Goal: Task Accomplishment & Management: Use online tool/utility

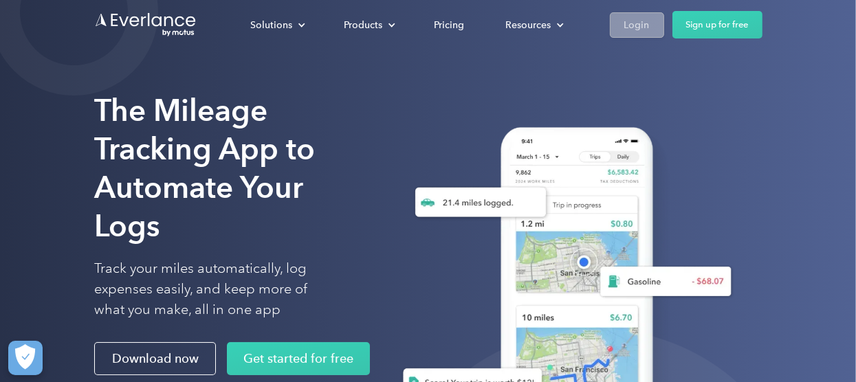
click at [636, 25] on div "Login" at bounding box center [636, 24] width 25 height 17
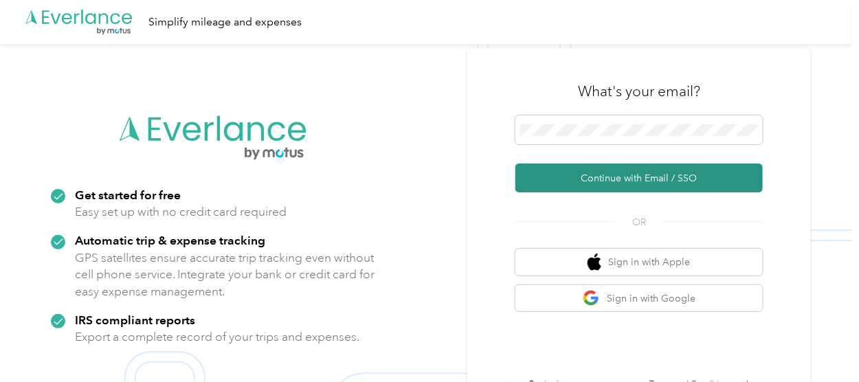
click at [679, 188] on button "Continue with Email / SSO" at bounding box center [639, 178] width 247 height 29
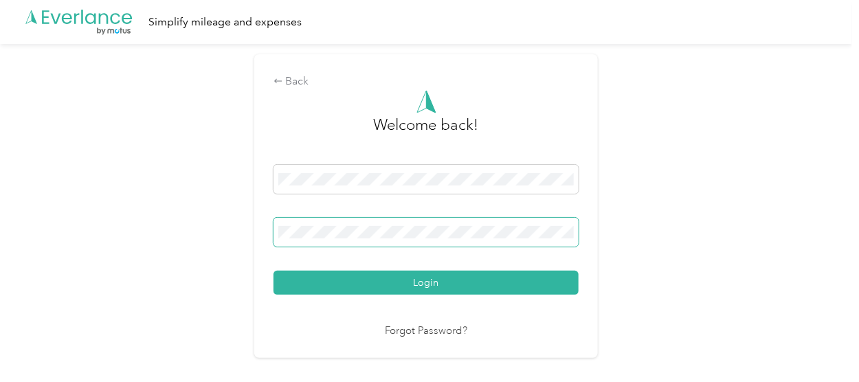
click at [384, 225] on span at bounding box center [426, 232] width 305 height 29
click at [281, 232] on span at bounding box center [426, 232] width 305 height 29
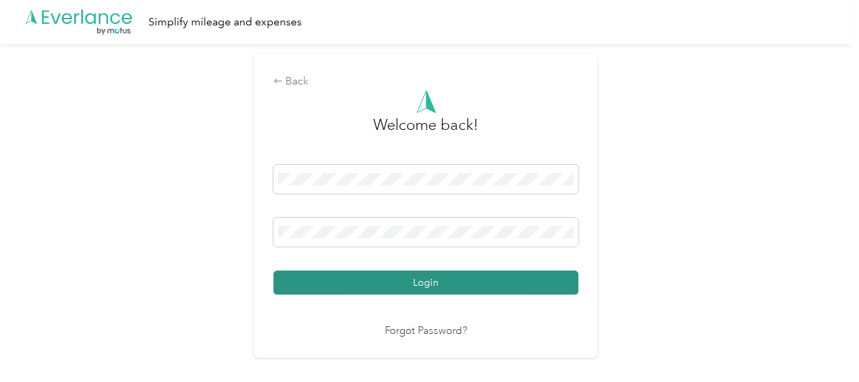
click at [344, 292] on button "Login" at bounding box center [426, 283] width 305 height 24
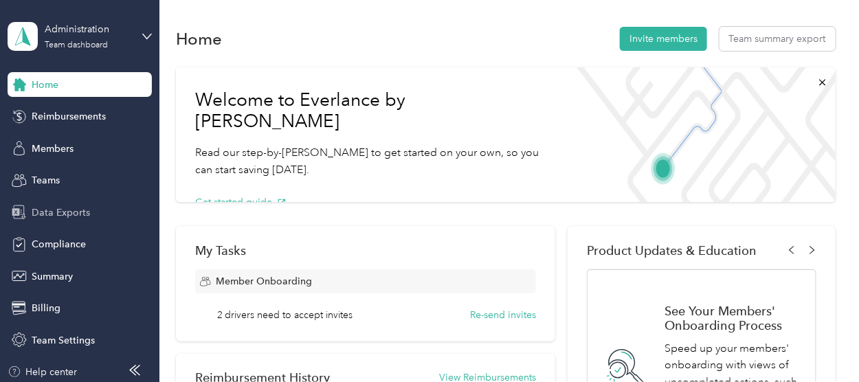
click at [73, 212] on span "Data Exports" at bounding box center [61, 213] width 58 height 14
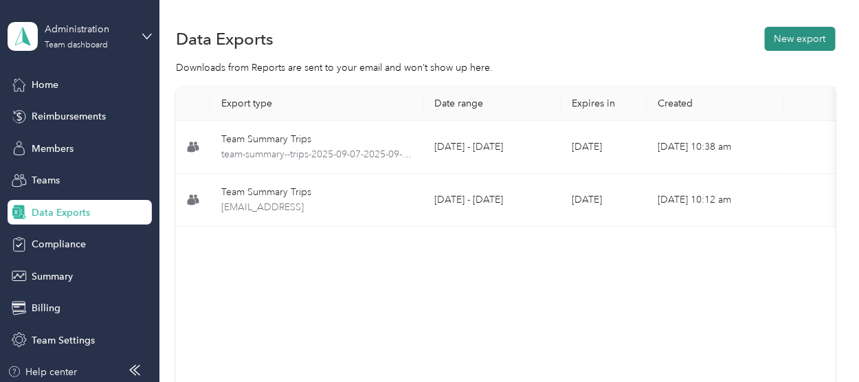
click at [789, 37] on button "New export" at bounding box center [800, 39] width 71 height 24
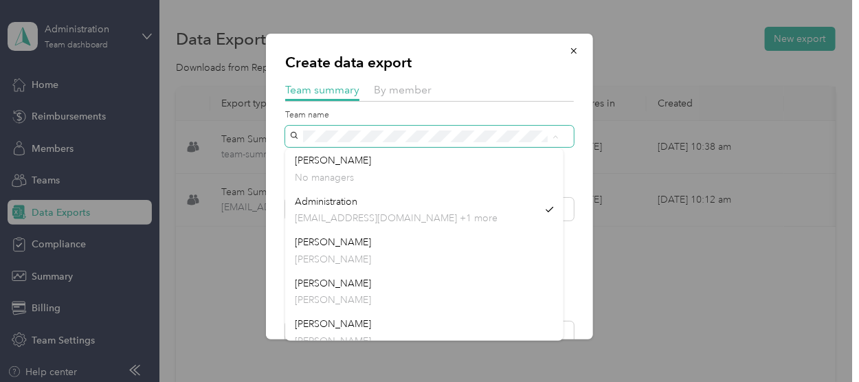
click at [278, 132] on div "Create data export Team summary By member Team name Include direct team members…" at bounding box center [429, 187] width 327 height 306
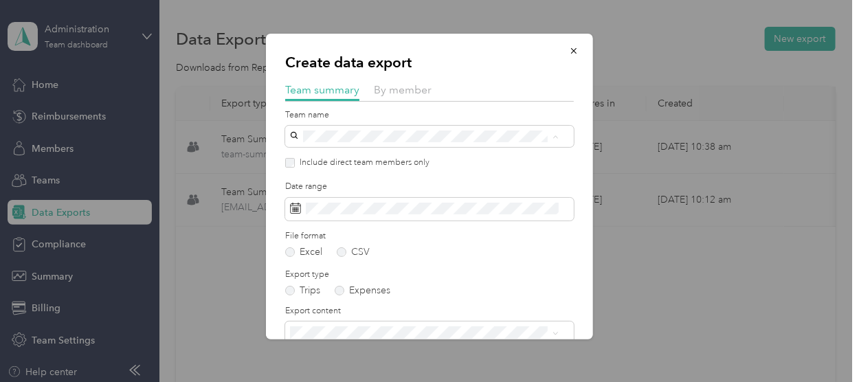
click at [320, 211] on p "Katie Brooks" at bounding box center [424, 218] width 259 height 14
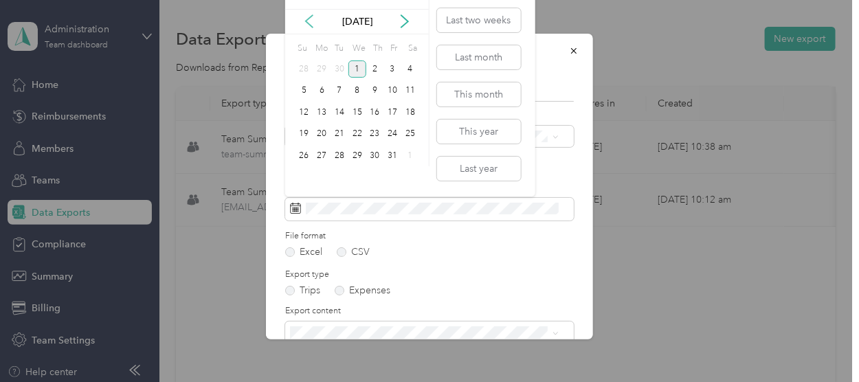
click at [306, 18] on icon at bounding box center [309, 21] width 14 height 14
click at [302, 134] on div "21" at bounding box center [305, 134] width 18 height 17
click at [340, 157] on div "30" at bounding box center [340, 155] width 18 height 17
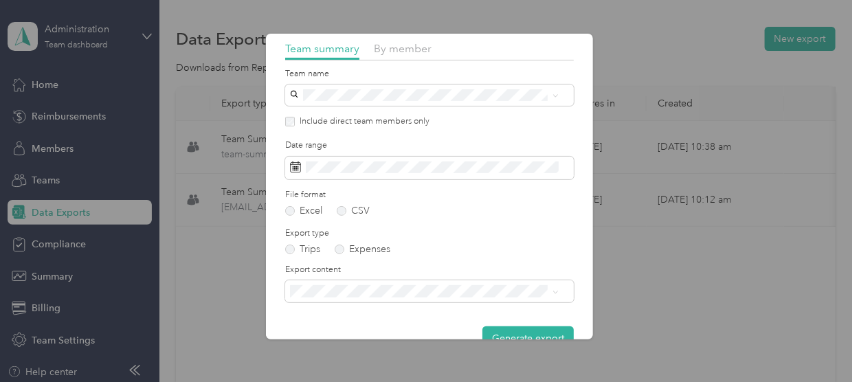
scroll to position [71, 0]
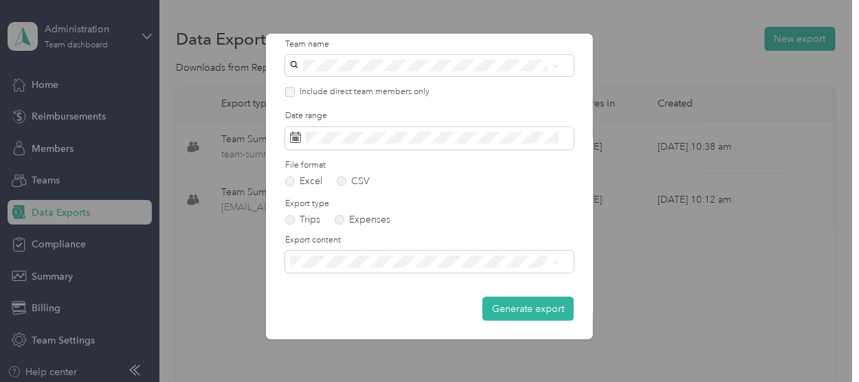
click at [388, 309] on span "Summary and full trips list" at bounding box center [350, 310] width 110 height 12
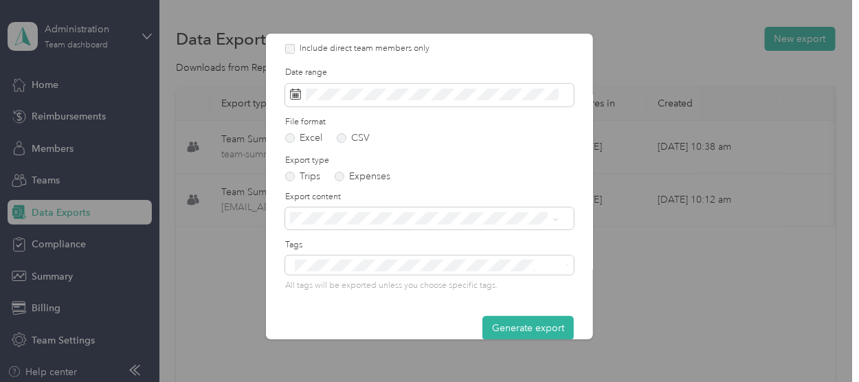
scroll to position [134, 0]
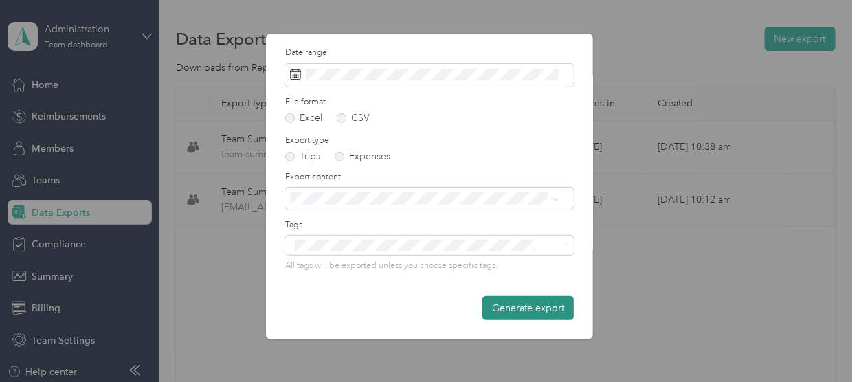
click at [511, 311] on button "Generate export" at bounding box center [528, 308] width 91 height 24
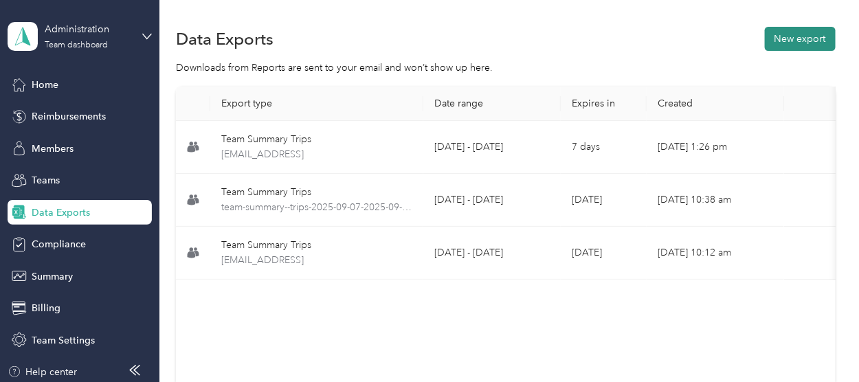
click at [791, 36] on button "New export" at bounding box center [800, 39] width 71 height 24
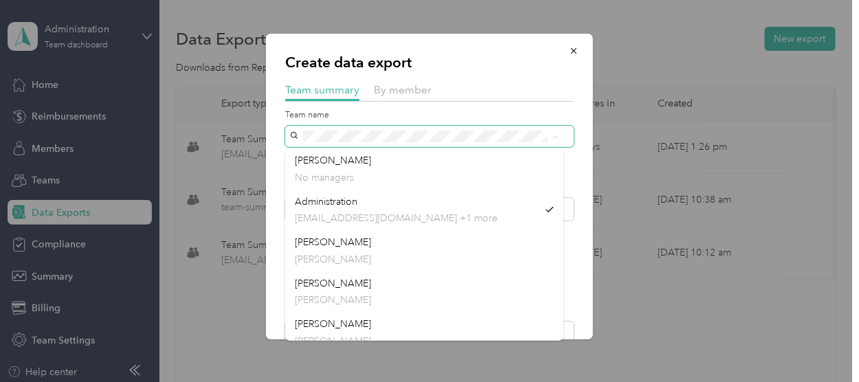
click at [278, 131] on div "Create data export Team summary By member Team name Include direct team members…" at bounding box center [429, 187] width 327 height 306
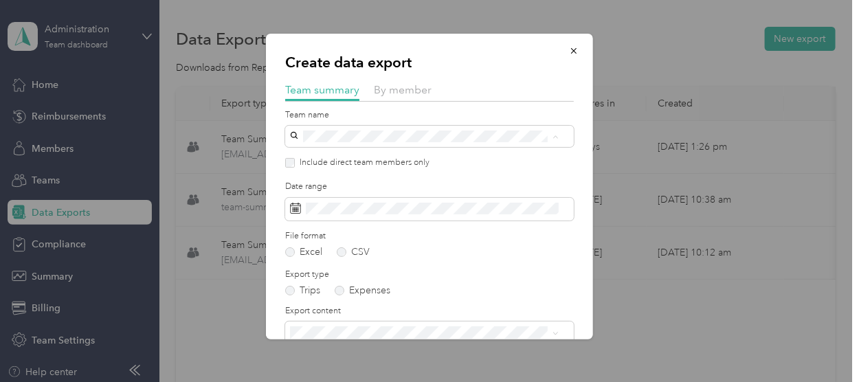
click at [300, 201] on span "David Bellamy" at bounding box center [333, 202] width 76 height 12
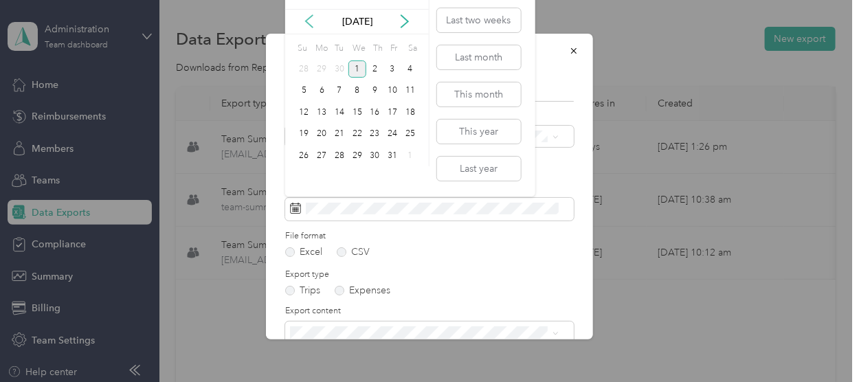
click at [309, 16] on icon at bounding box center [309, 21] width 14 height 14
click at [304, 129] on div "21" at bounding box center [305, 134] width 18 height 17
click at [341, 153] on div "30" at bounding box center [340, 155] width 18 height 17
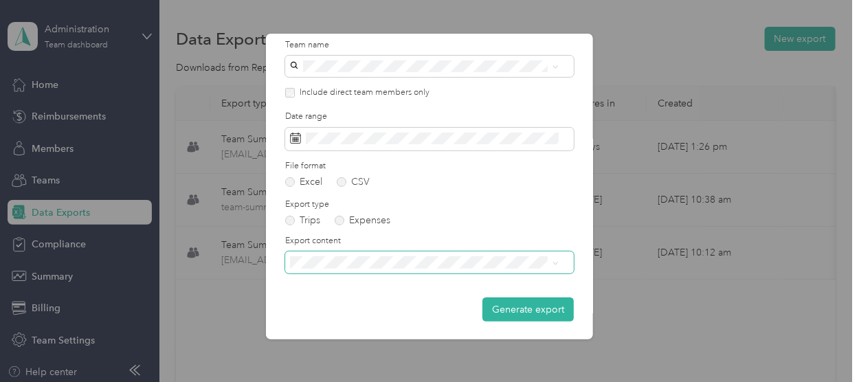
scroll to position [71, 0]
click at [357, 305] on span "Summary and full trips list" at bounding box center [350, 310] width 110 height 12
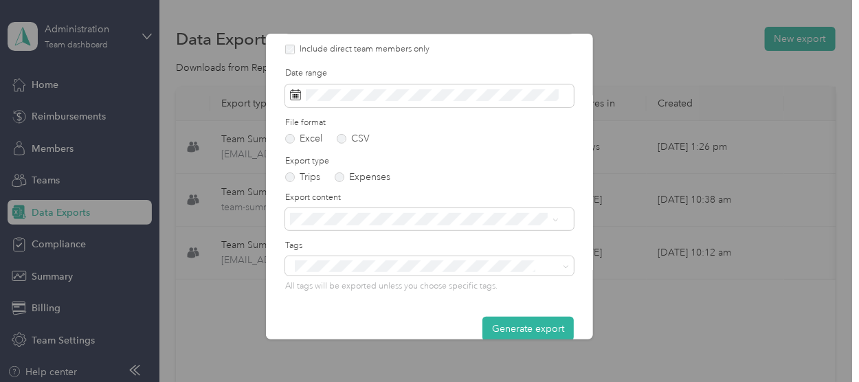
scroll to position [134, 0]
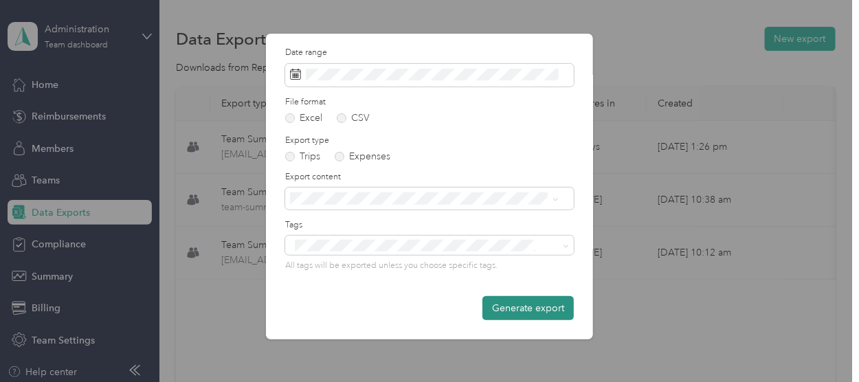
click at [507, 313] on button "Generate export" at bounding box center [528, 308] width 91 height 24
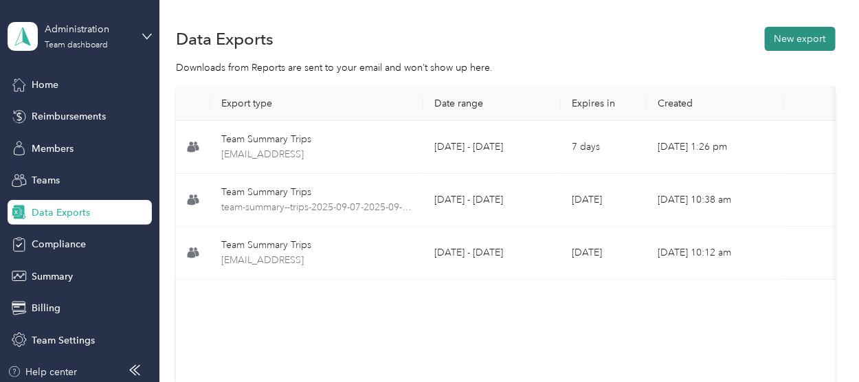
click at [779, 36] on button "New export" at bounding box center [800, 39] width 71 height 24
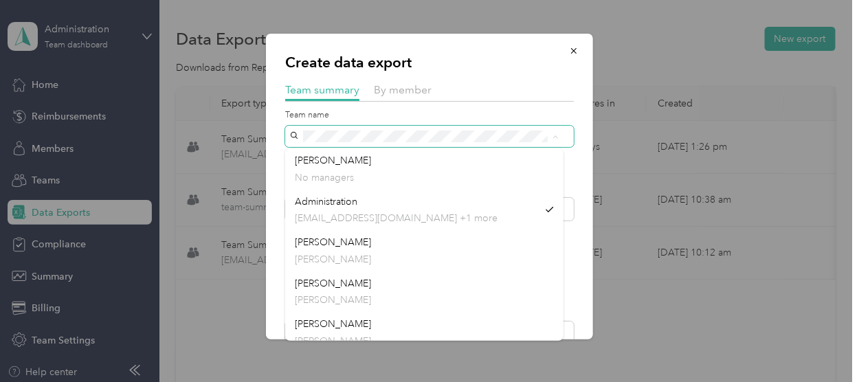
click at [272, 127] on div "Create data export Team summary By member Team name Include direct team members…" at bounding box center [429, 187] width 327 height 306
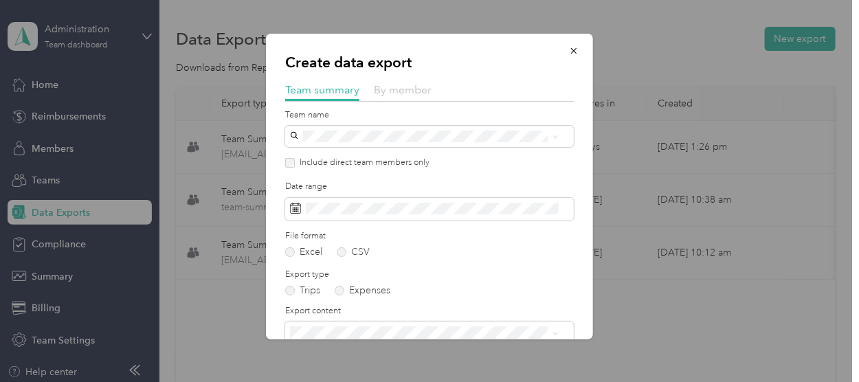
click at [388, 91] on span "By member" at bounding box center [403, 89] width 58 height 13
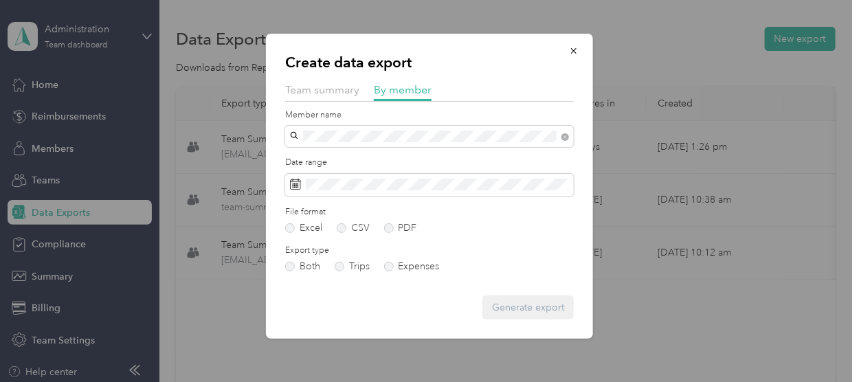
click at [344, 184] on div "David Bellamy" at bounding box center [429, 184] width 269 height 14
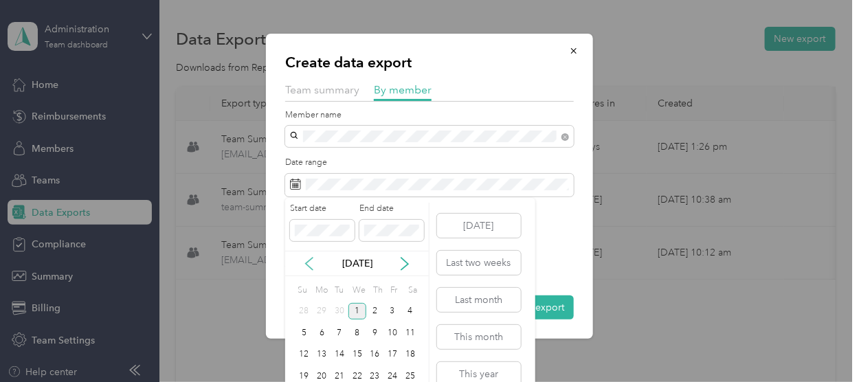
click at [308, 264] on icon at bounding box center [309, 264] width 14 height 14
click at [300, 372] on div "21" at bounding box center [305, 376] width 18 height 17
click at [404, 264] on icon at bounding box center [405, 264] width 14 height 14
click at [343, 309] on div "30" at bounding box center [340, 311] width 18 height 17
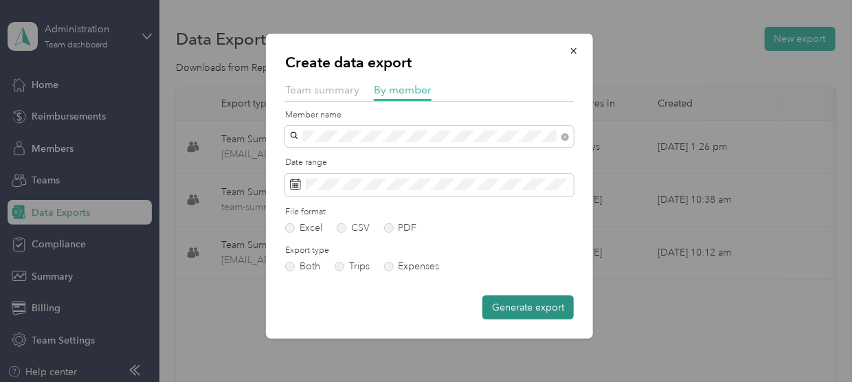
click at [520, 307] on button "Generate export" at bounding box center [528, 308] width 91 height 24
